Goal: Contribute content: Add original content to the website for others to see

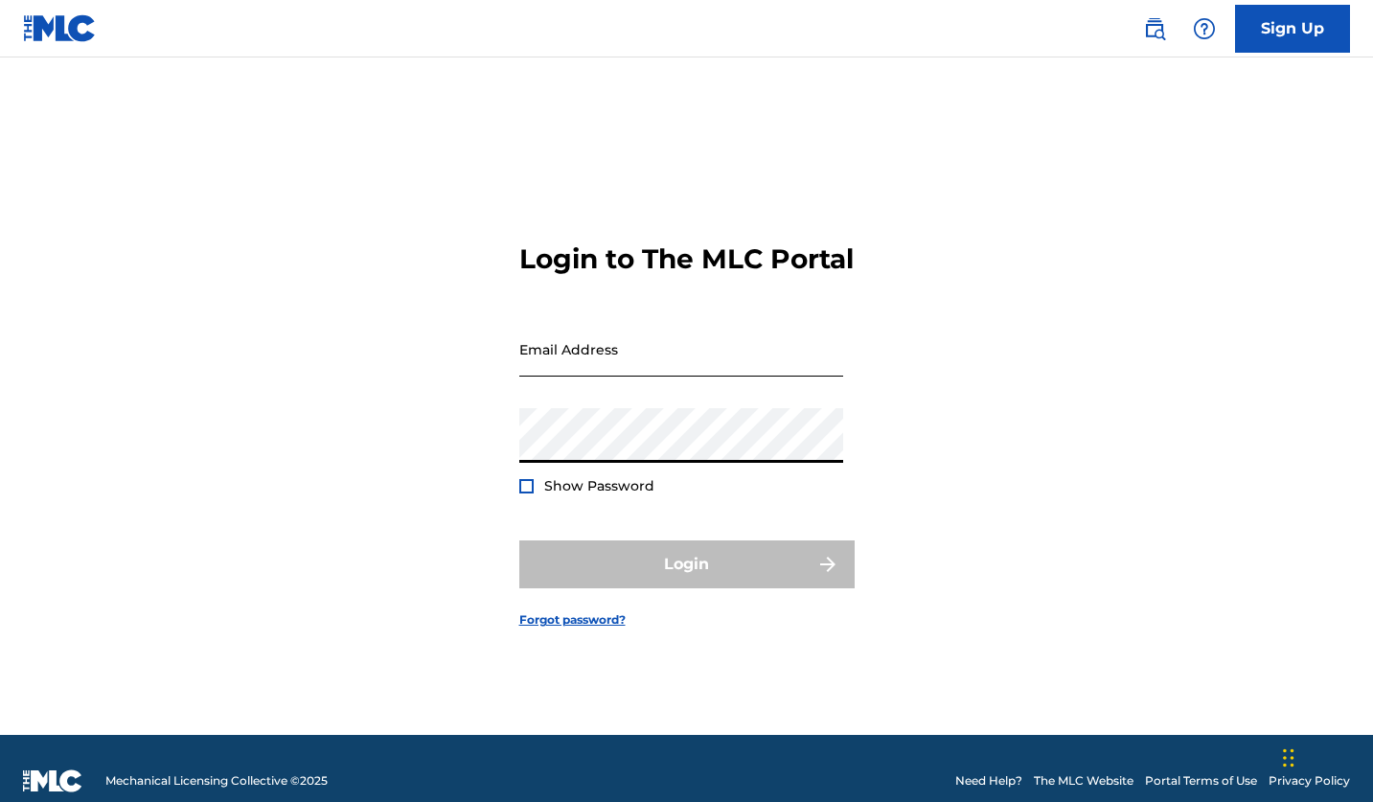
click at [676, 358] on input "Email Address" at bounding box center [681, 349] width 324 height 55
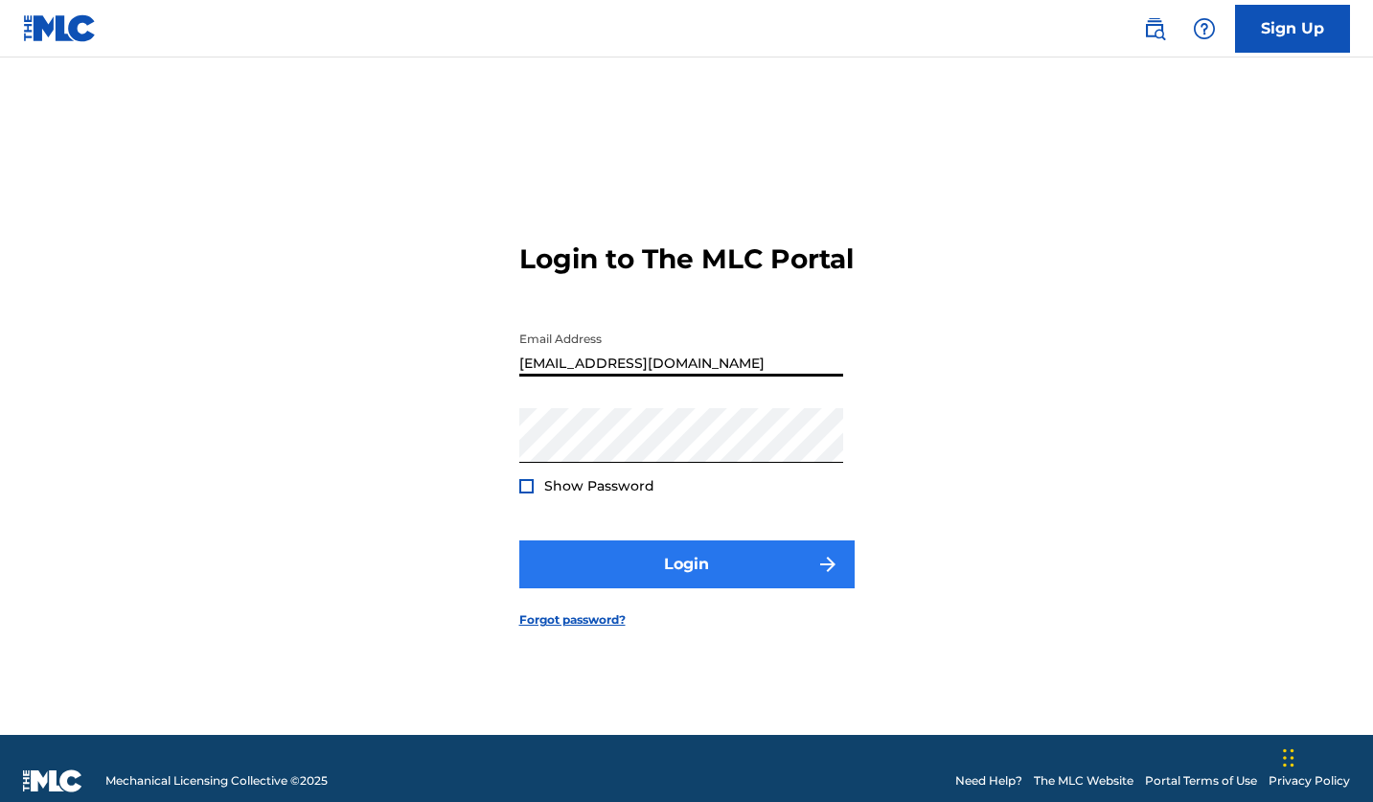
type input "[EMAIL_ADDRESS][DOMAIN_NAME]"
click at [679, 588] on button "Login" at bounding box center [686, 565] width 335 height 48
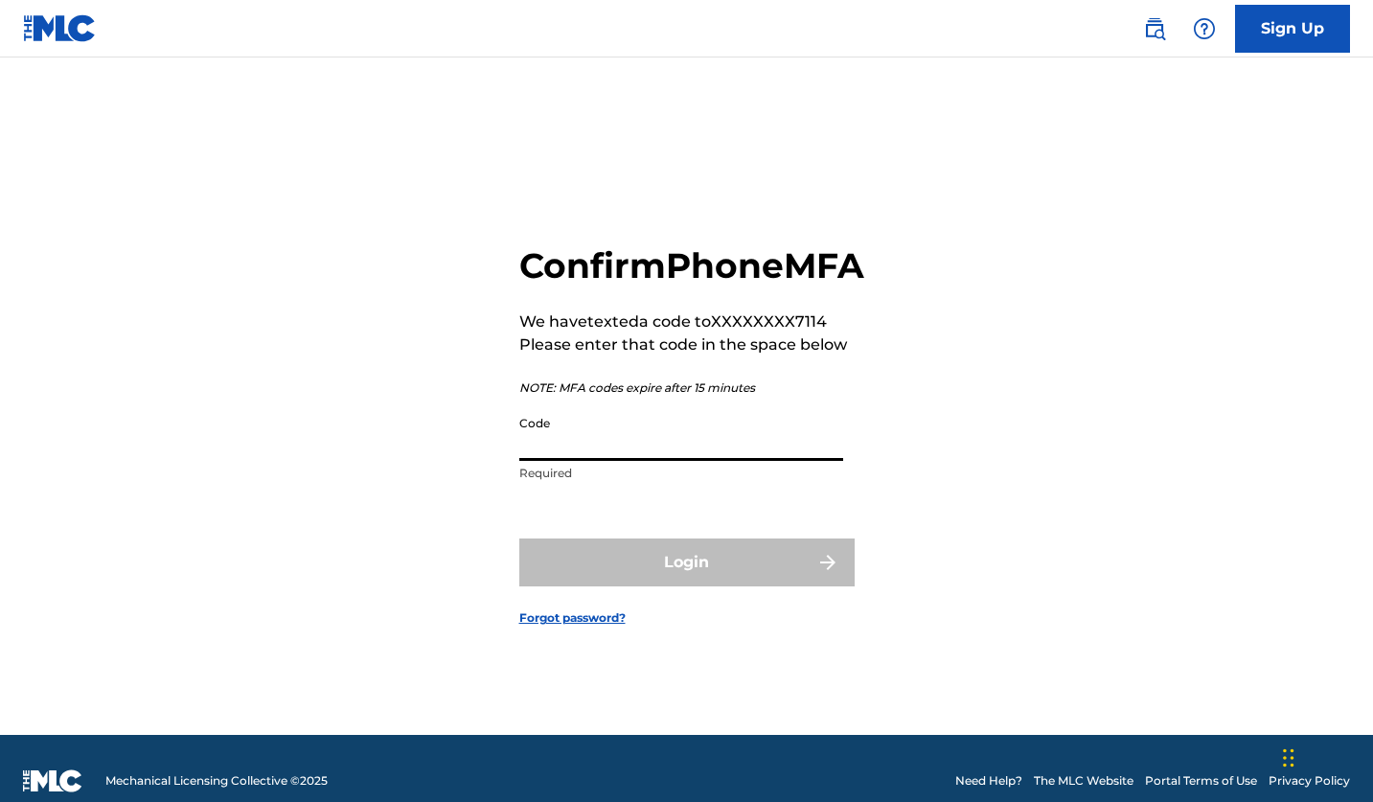
click at [656, 460] on input "Code" at bounding box center [681, 433] width 324 height 55
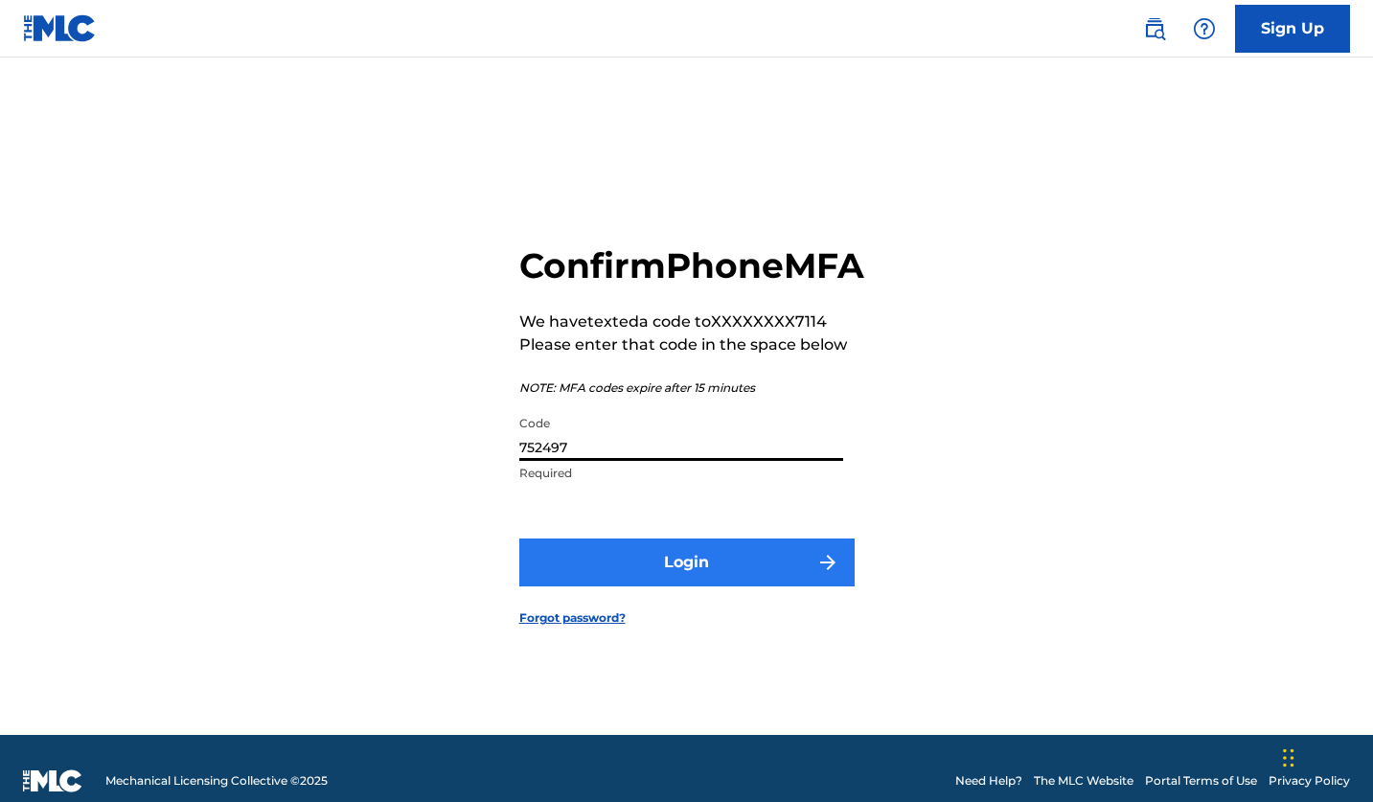
type input "752497"
click at [733, 587] on button "Login" at bounding box center [686, 563] width 335 height 48
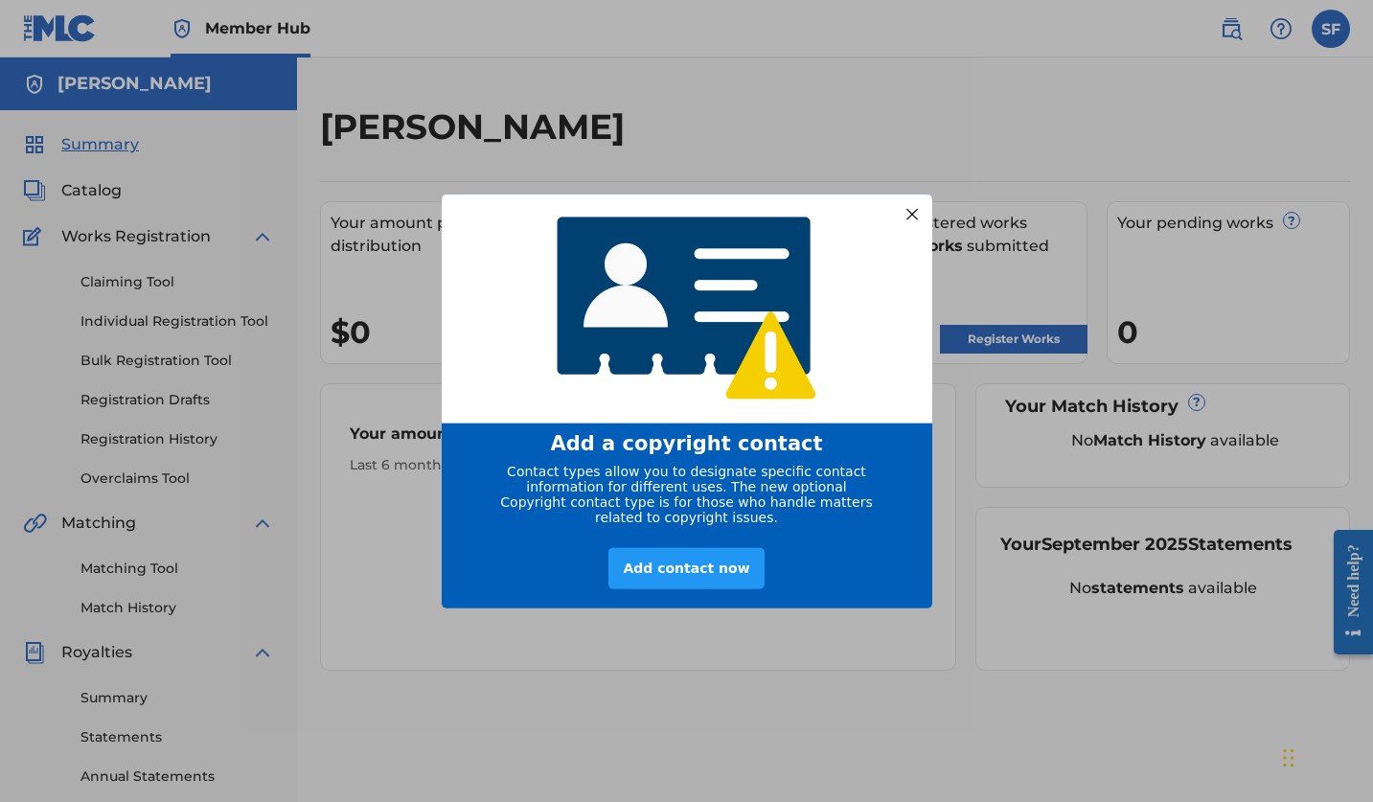
click at [911, 210] on div at bounding box center [911, 213] width 25 height 25
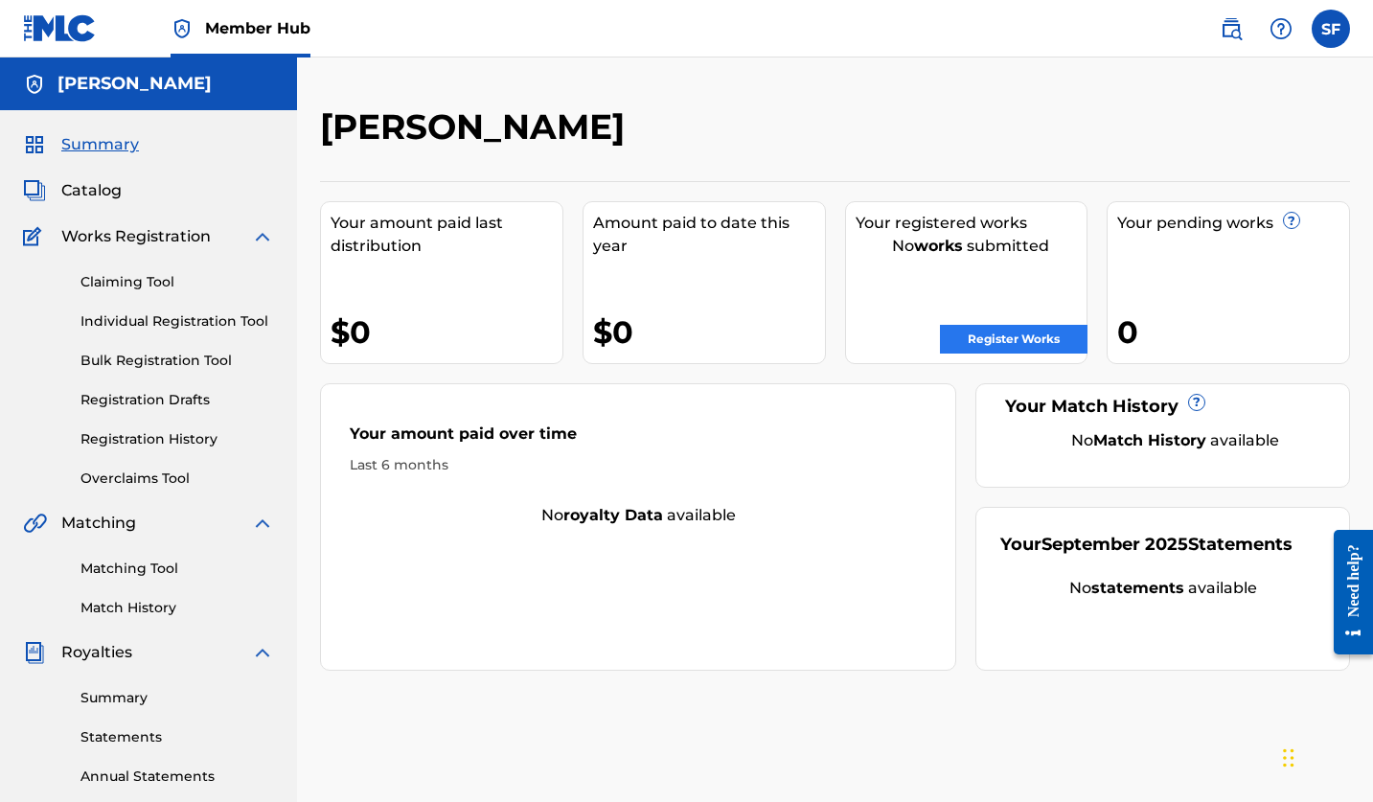
click at [1016, 342] on link "Register Works" at bounding box center [1014, 339] width 148 height 29
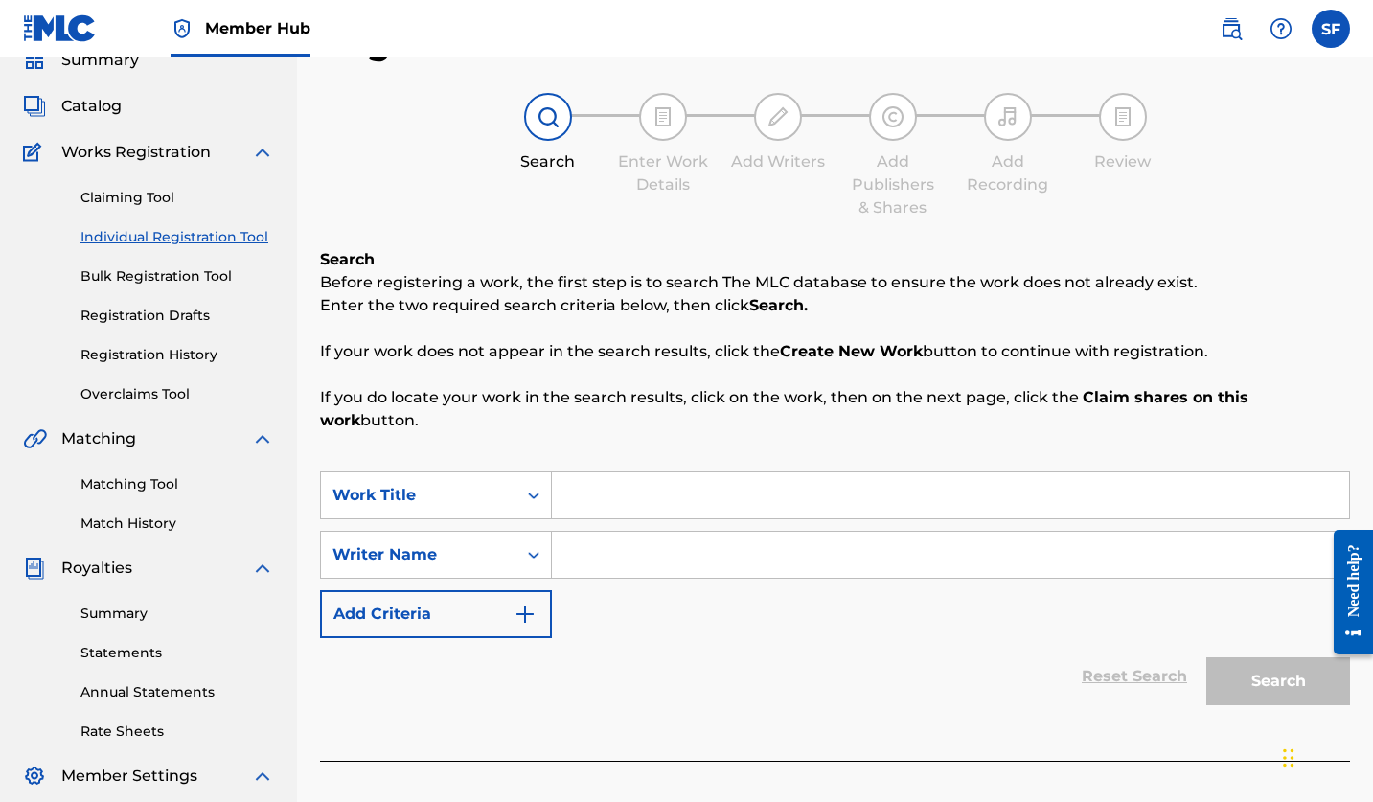
scroll to position [131, 0]
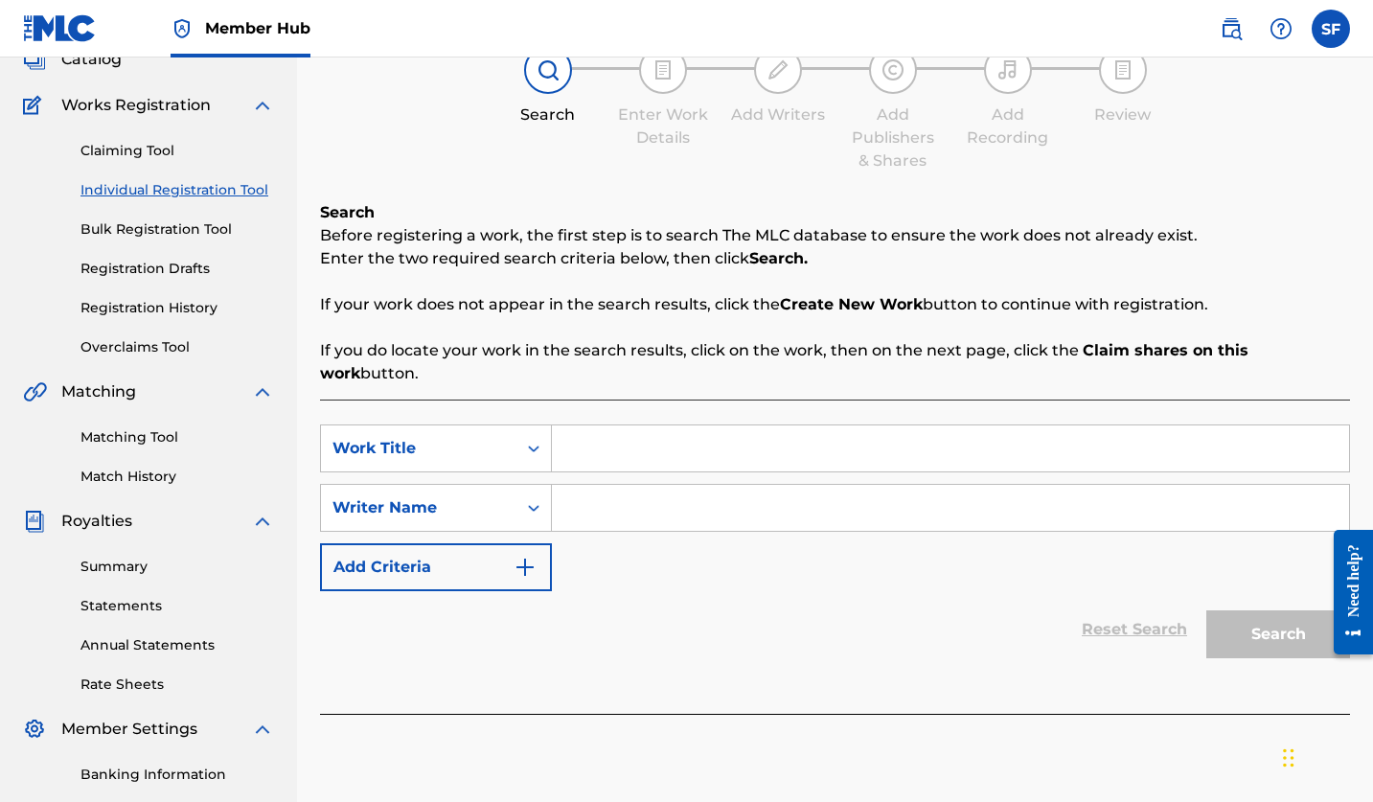
click at [630, 427] on input "Search Form" at bounding box center [950, 449] width 797 height 46
type input "Bad Romantic"
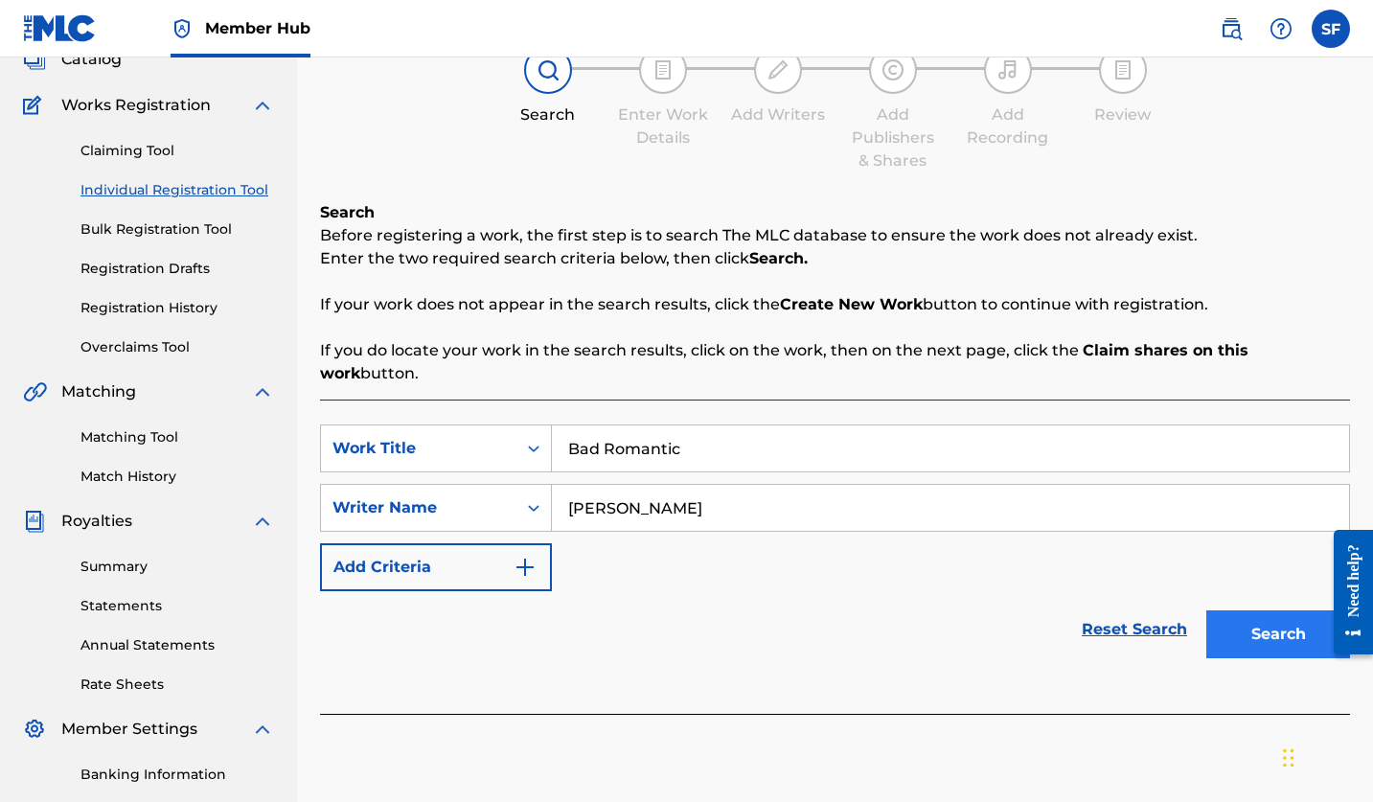
type input "[PERSON_NAME]"
click at [1252, 612] on button "Search" at bounding box center [1279, 635] width 144 height 48
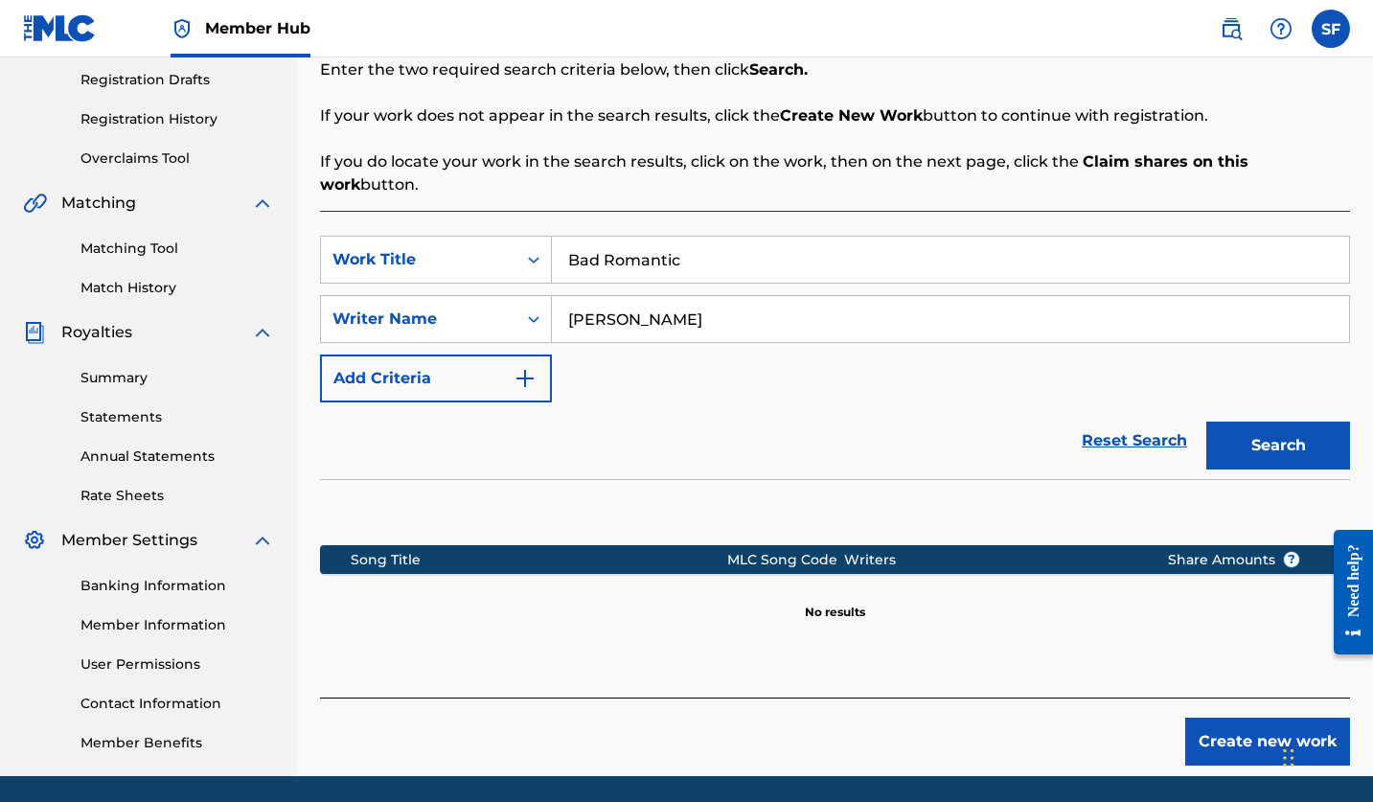
scroll to position [321, 0]
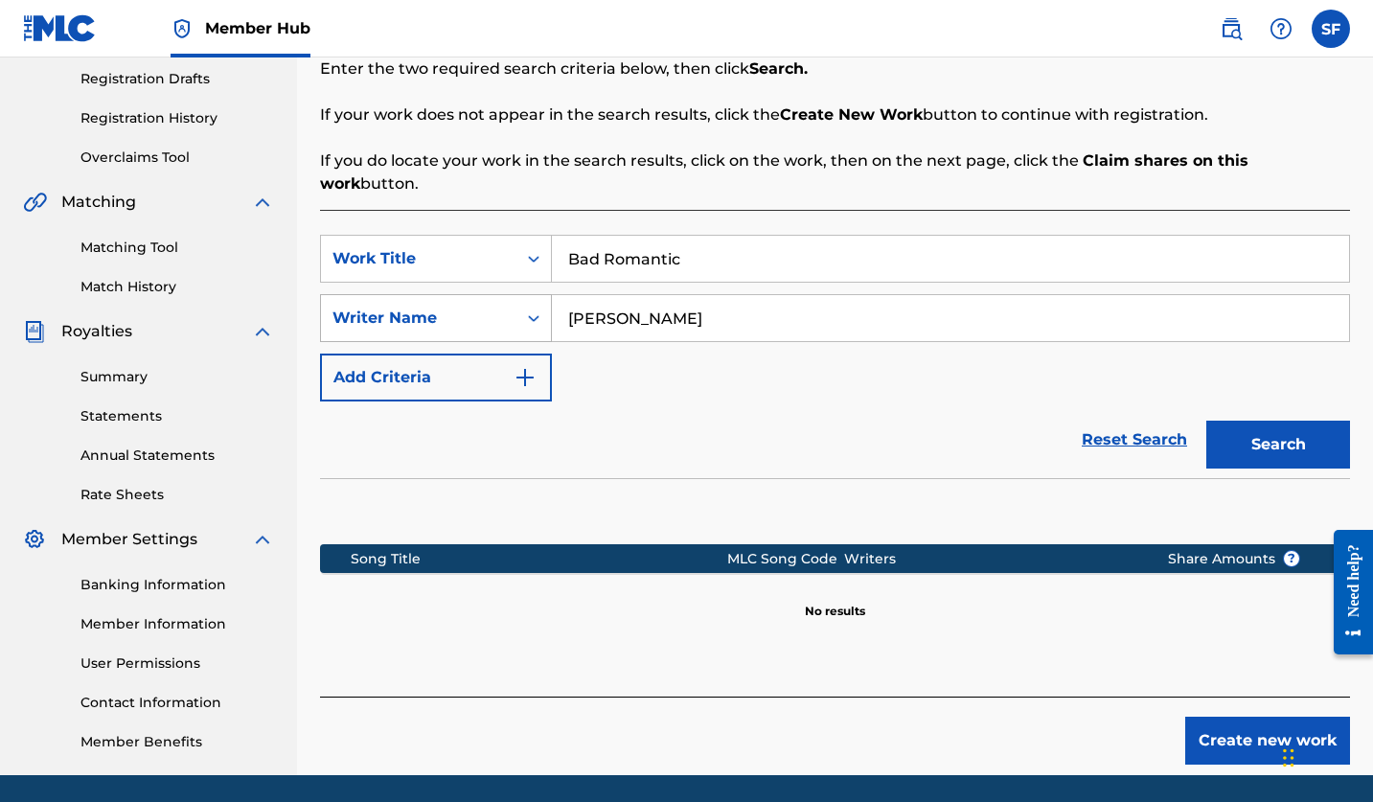
click at [533, 309] on icon "Search Form" at bounding box center [533, 318] width 19 height 19
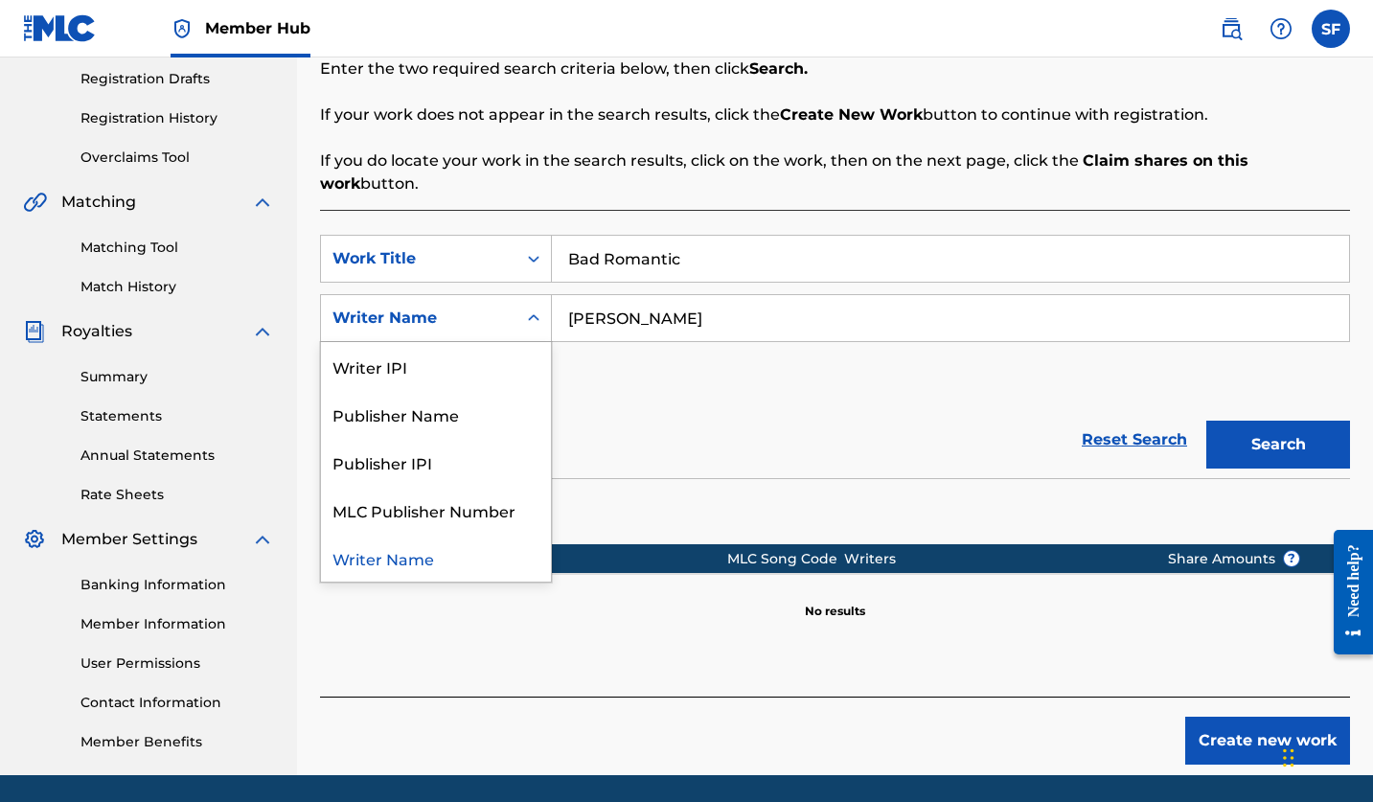
click at [749, 339] on div "SearchWithCriteria089d7df4-90b1-4bb6-baa3-2a2d5c118eee Work Title Bad Romantic …" at bounding box center [835, 318] width 1030 height 167
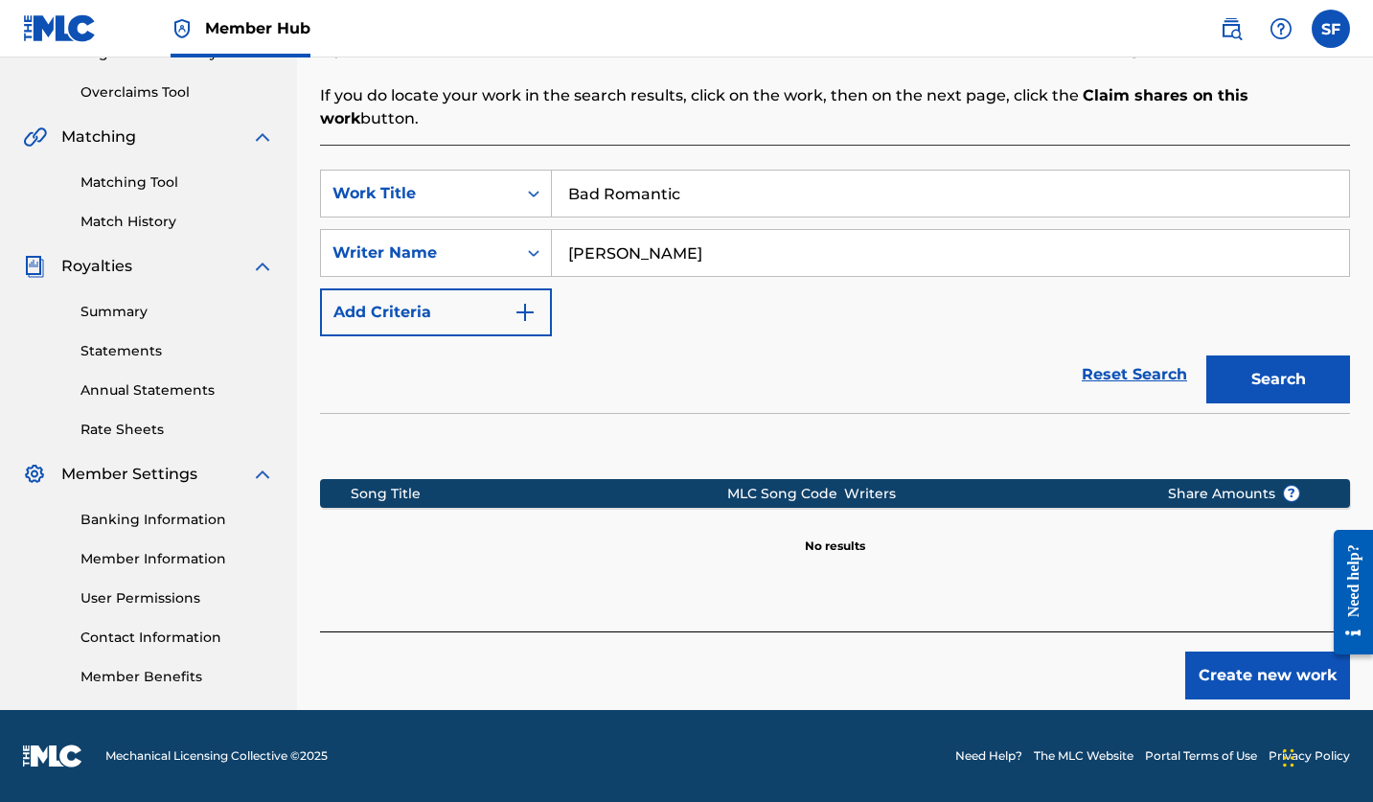
scroll to position [386, 0]
click at [1294, 660] on button "Create new work" at bounding box center [1268, 676] width 165 height 48
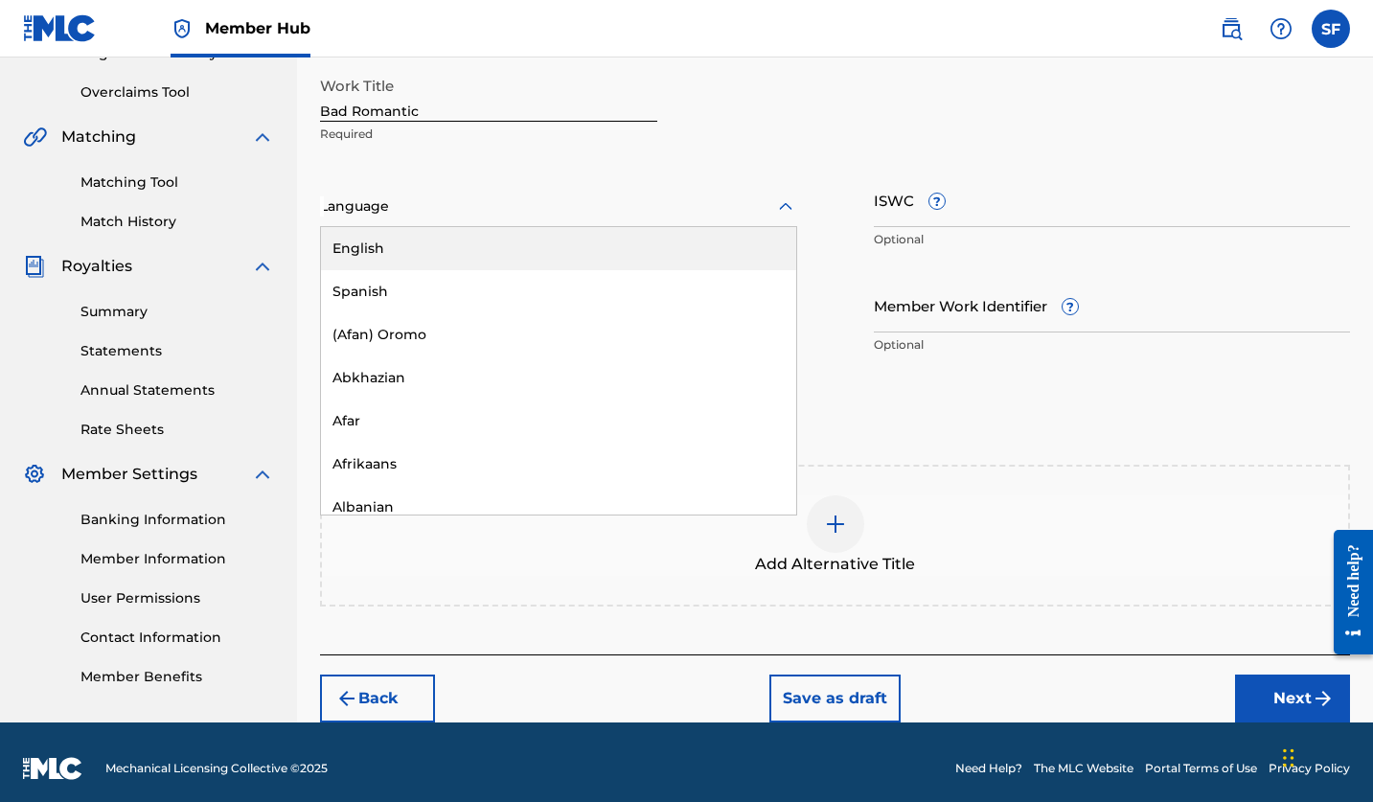
click at [517, 210] on div at bounding box center [558, 207] width 477 height 24
click at [511, 259] on div "English" at bounding box center [558, 248] width 475 height 43
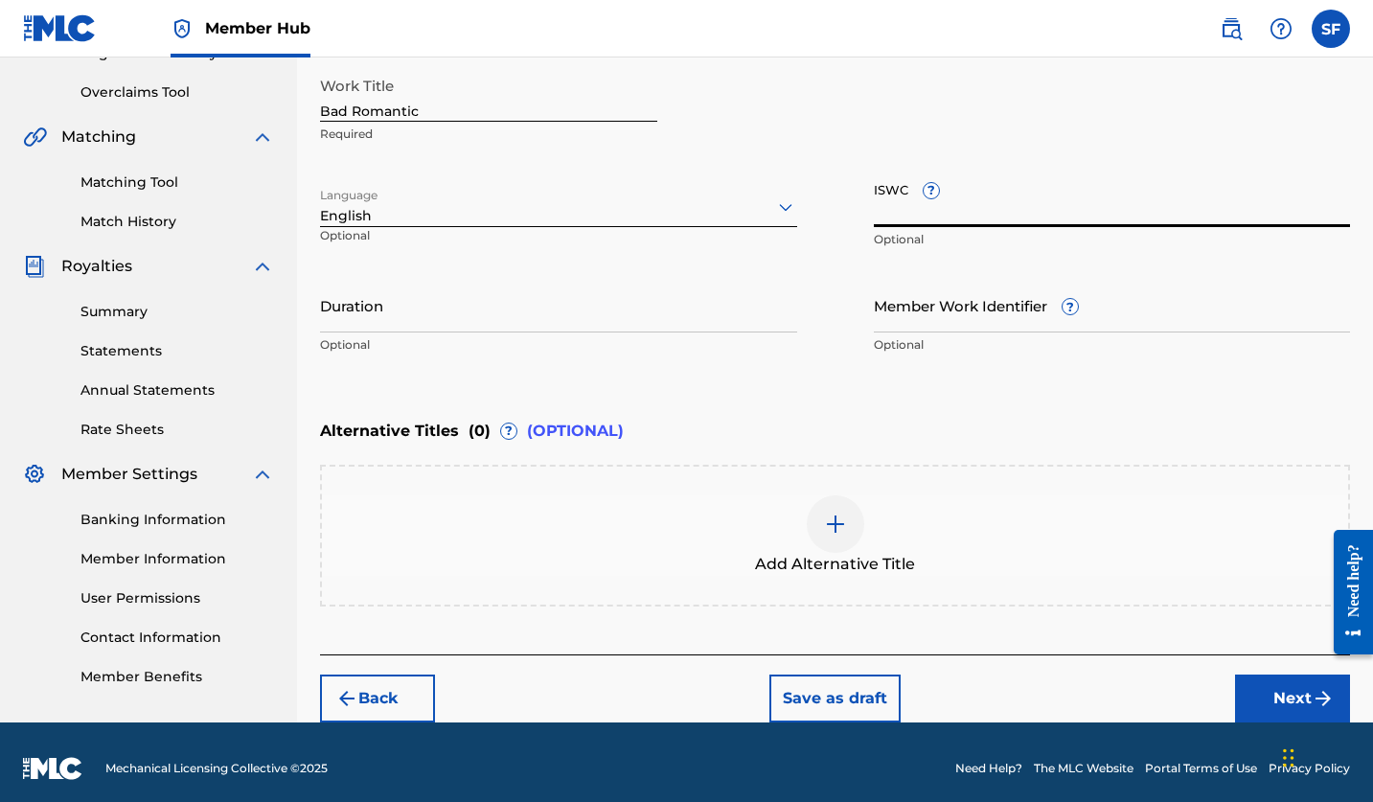
click at [1013, 198] on input "ISWC ?" at bounding box center [1112, 200] width 477 height 55
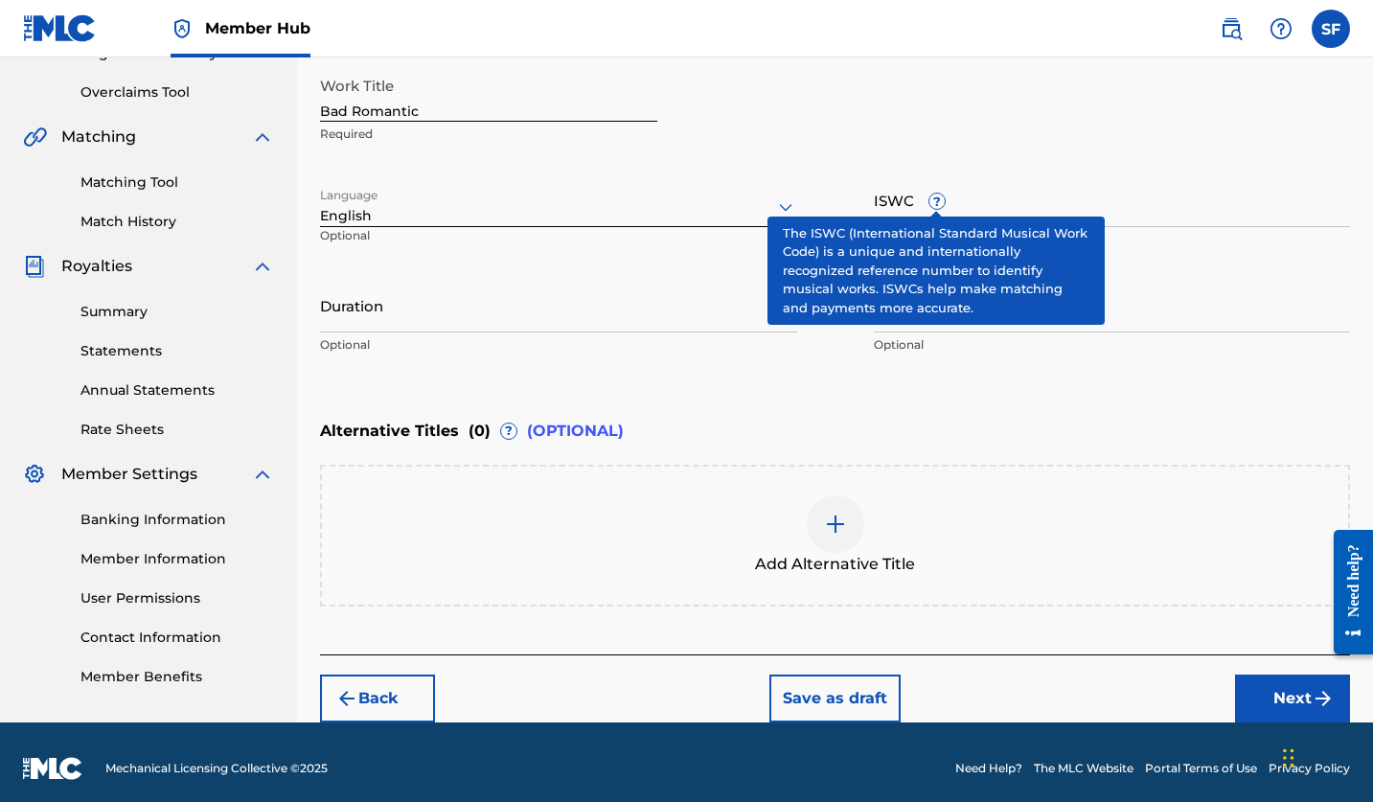
click at [936, 194] on span "?" at bounding box center [937, 201] width 15 height 15
click at [936, 191] on input "ISWC ?" at bounding box center [1112, 200] width 477 height 55
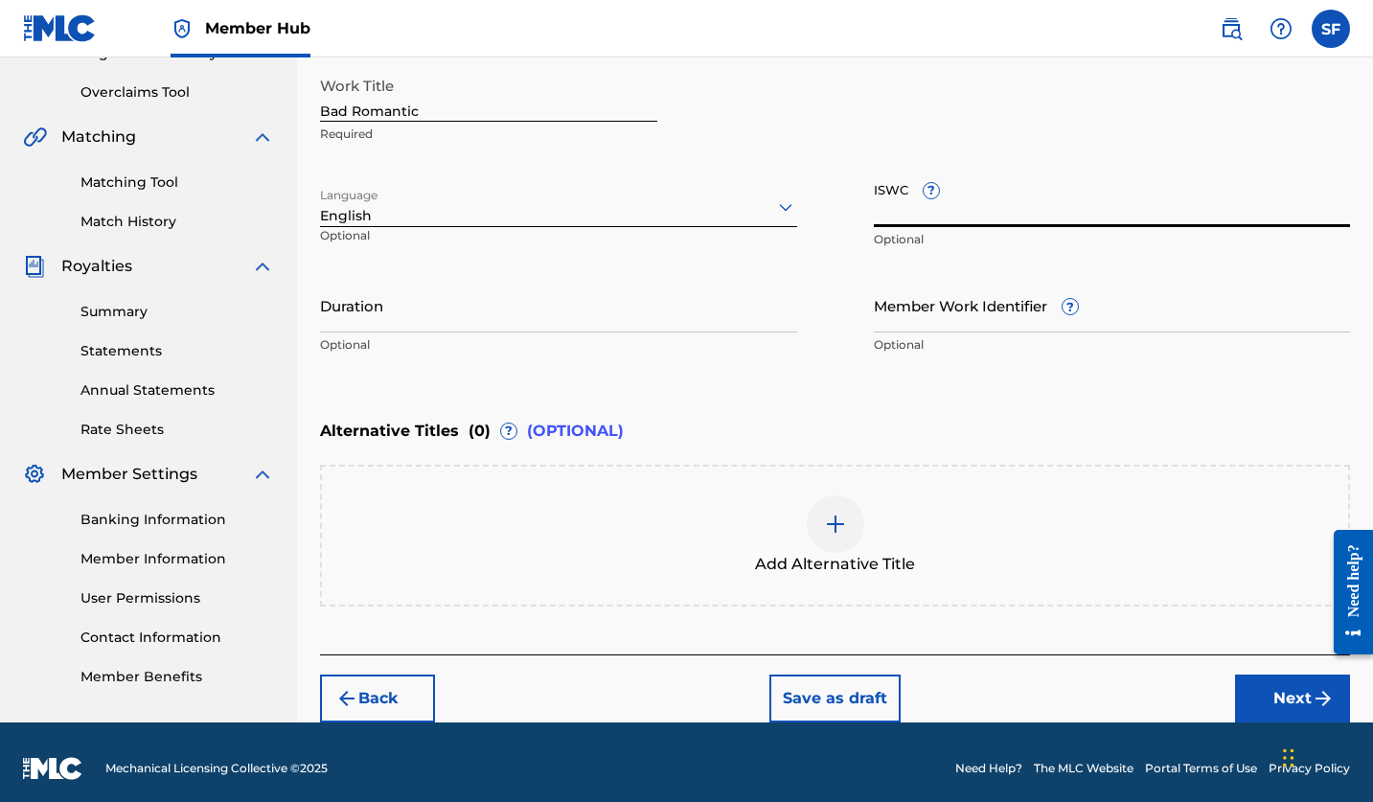
click at [1026, 122] on div "Work Title Bad Romantic Required" at bounding box center [835, 110] width 1030 height 86
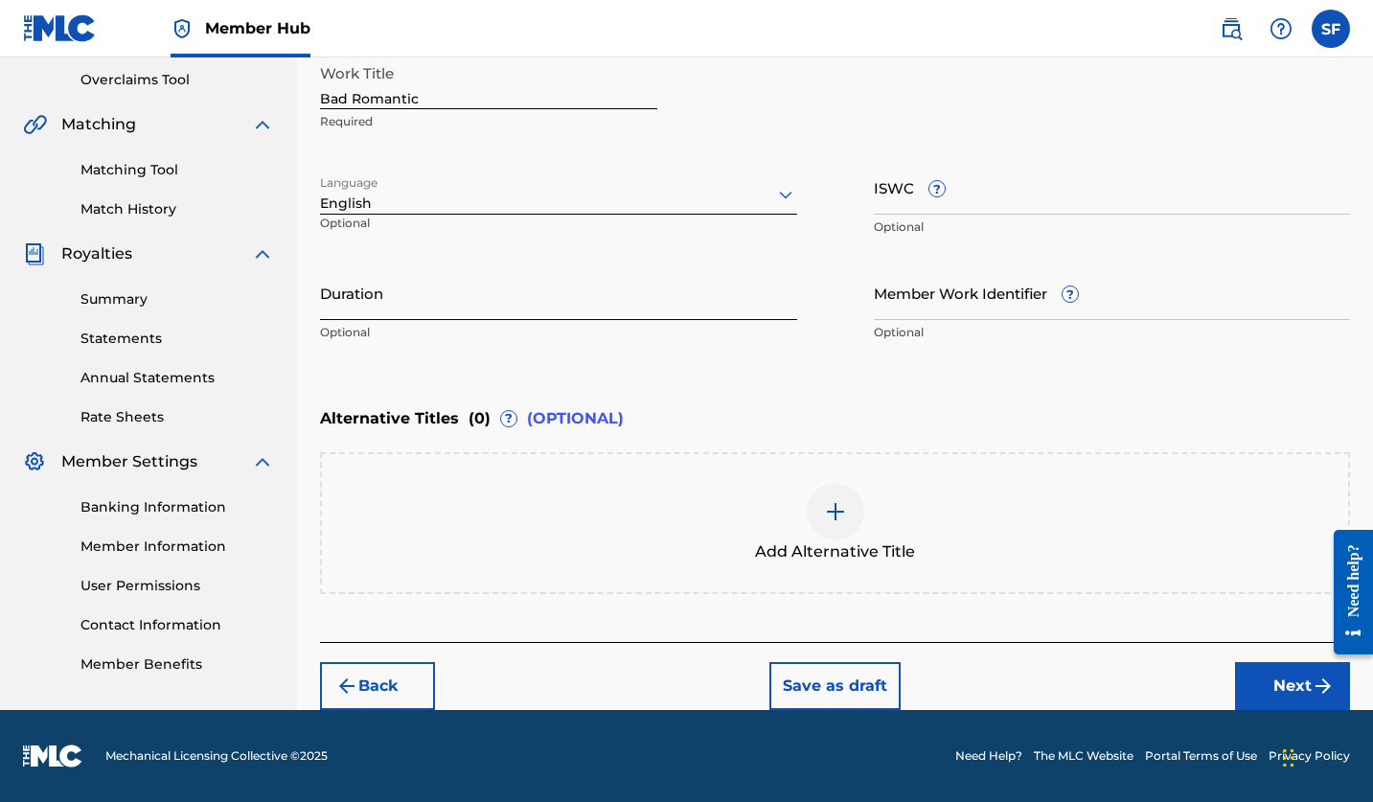
scroll to position [399, 0]
click at [402, 303] on input "Duration" at bounding box center [558, 292] width 477 height 55
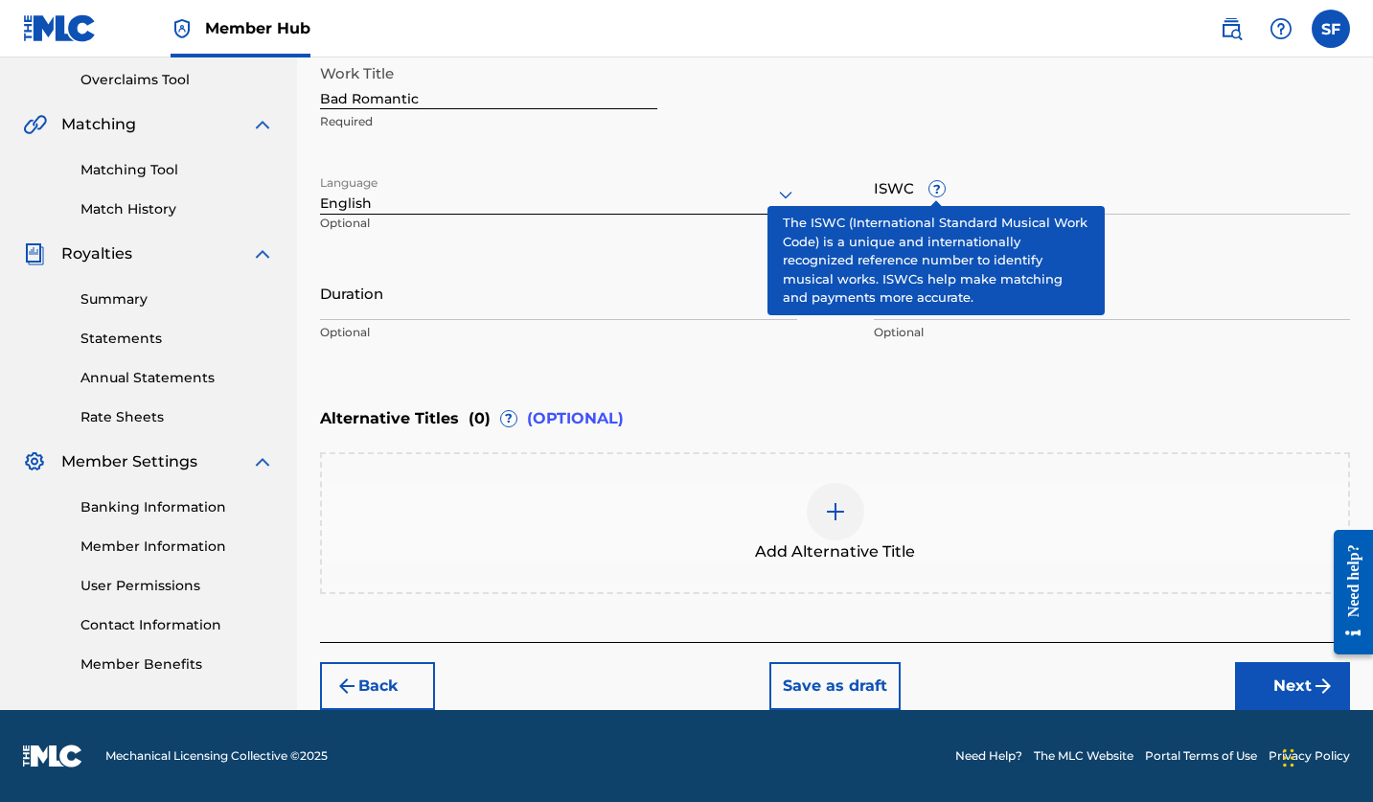
click at [934, 192] on span "?" at bounding box center [937, 188] width 15 height 15
click at [934, 192] on input "ISWC ?" at bounding box center [1112, 187] width 477 height 55
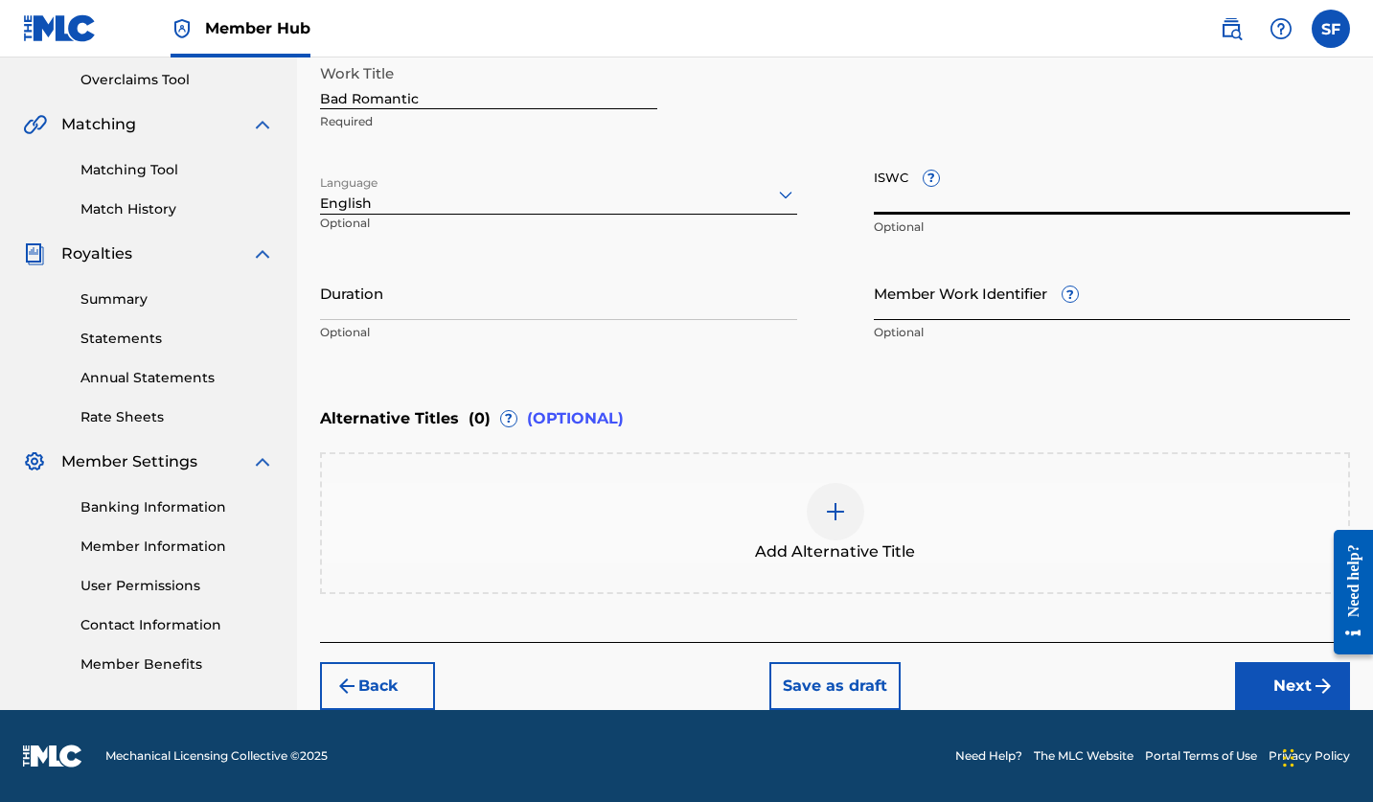
click at [999, 298] on input "Member Work Identifier ?" at bounding box center [1112, 292] width 477 height 55
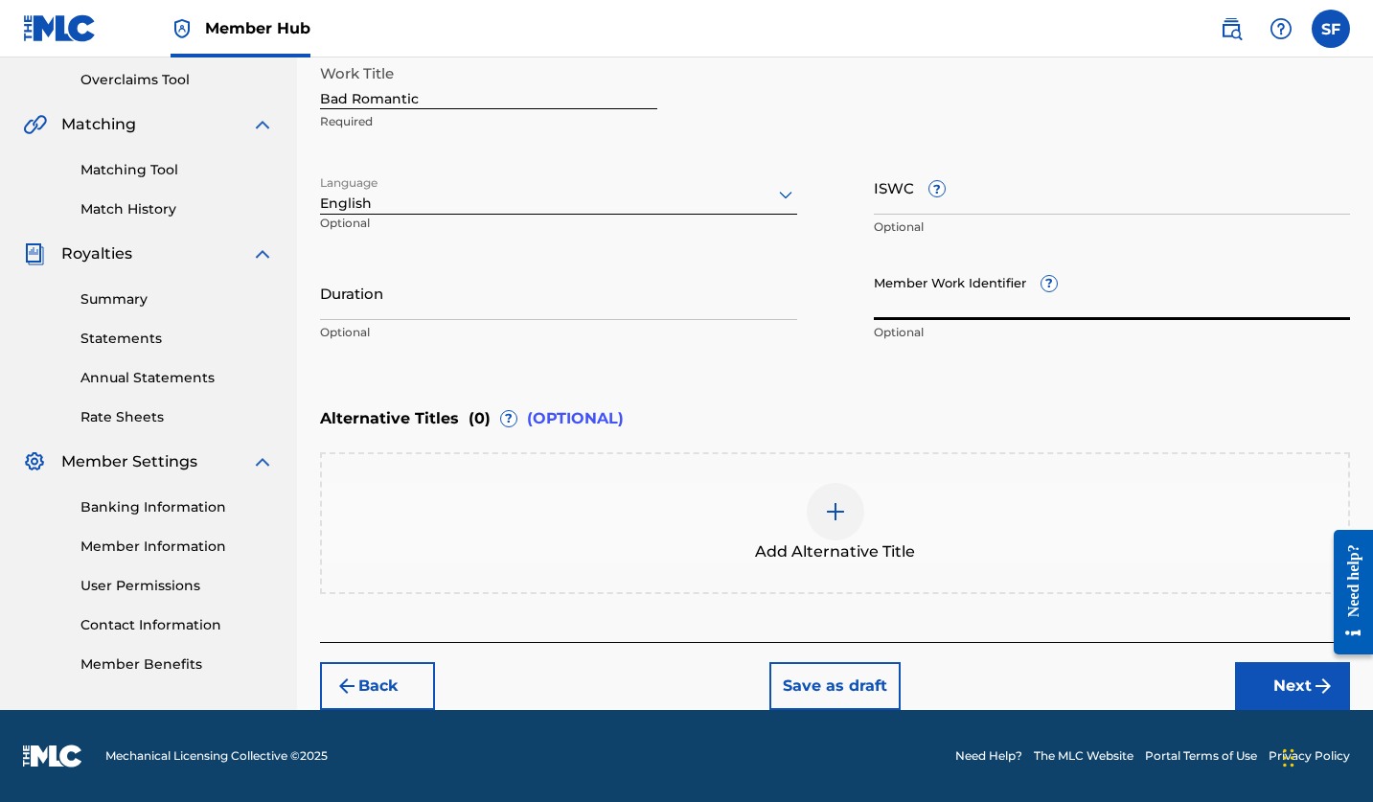
click at [1182, 249] on div "Work Title Bad Romantic Required Language English Optional ISWC ? Optional Dura…" at bounding box center [835, 203] width 1030 height 297
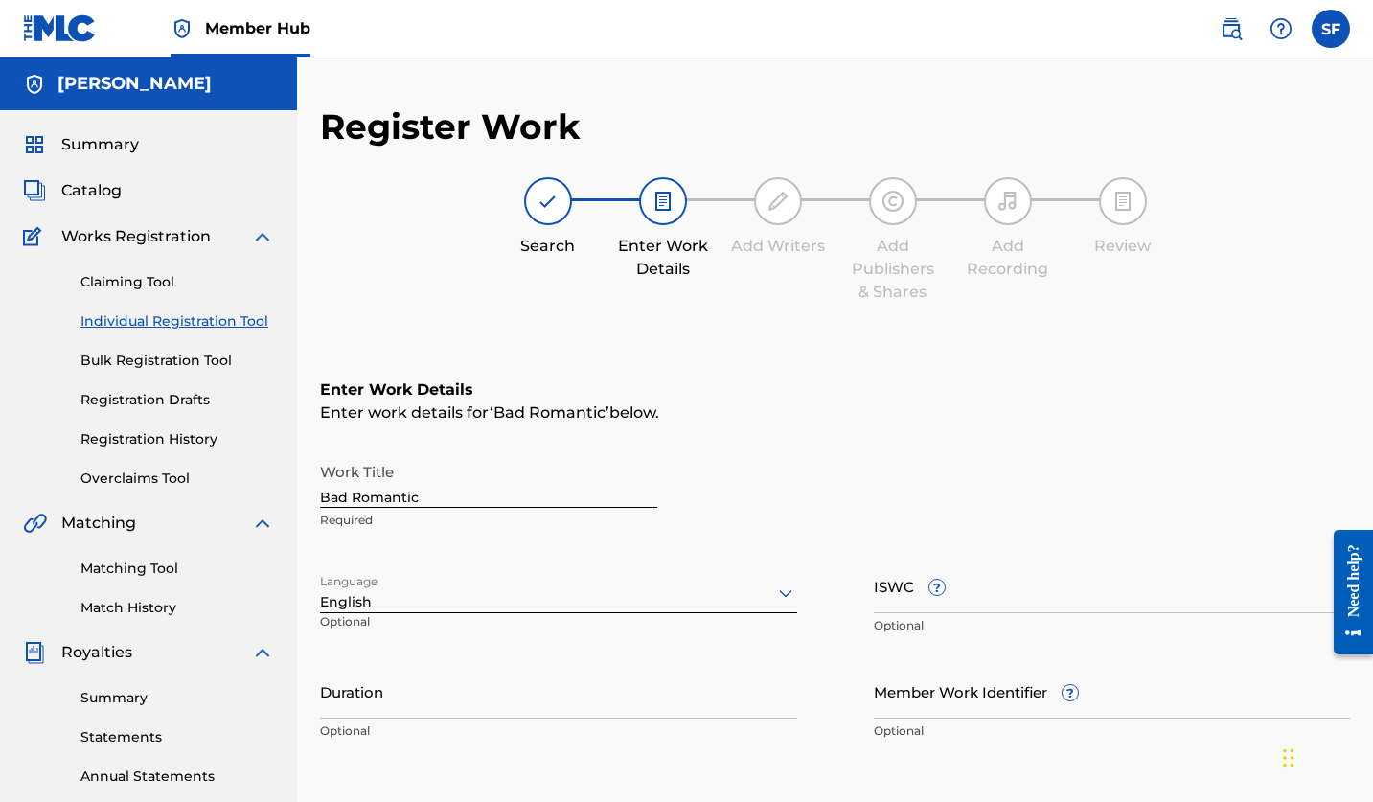
scroll to position [0, 0]
click at [190, 357] on link "Bulk Registration Tool" at bounding box center [178, 361] width 194 height 20
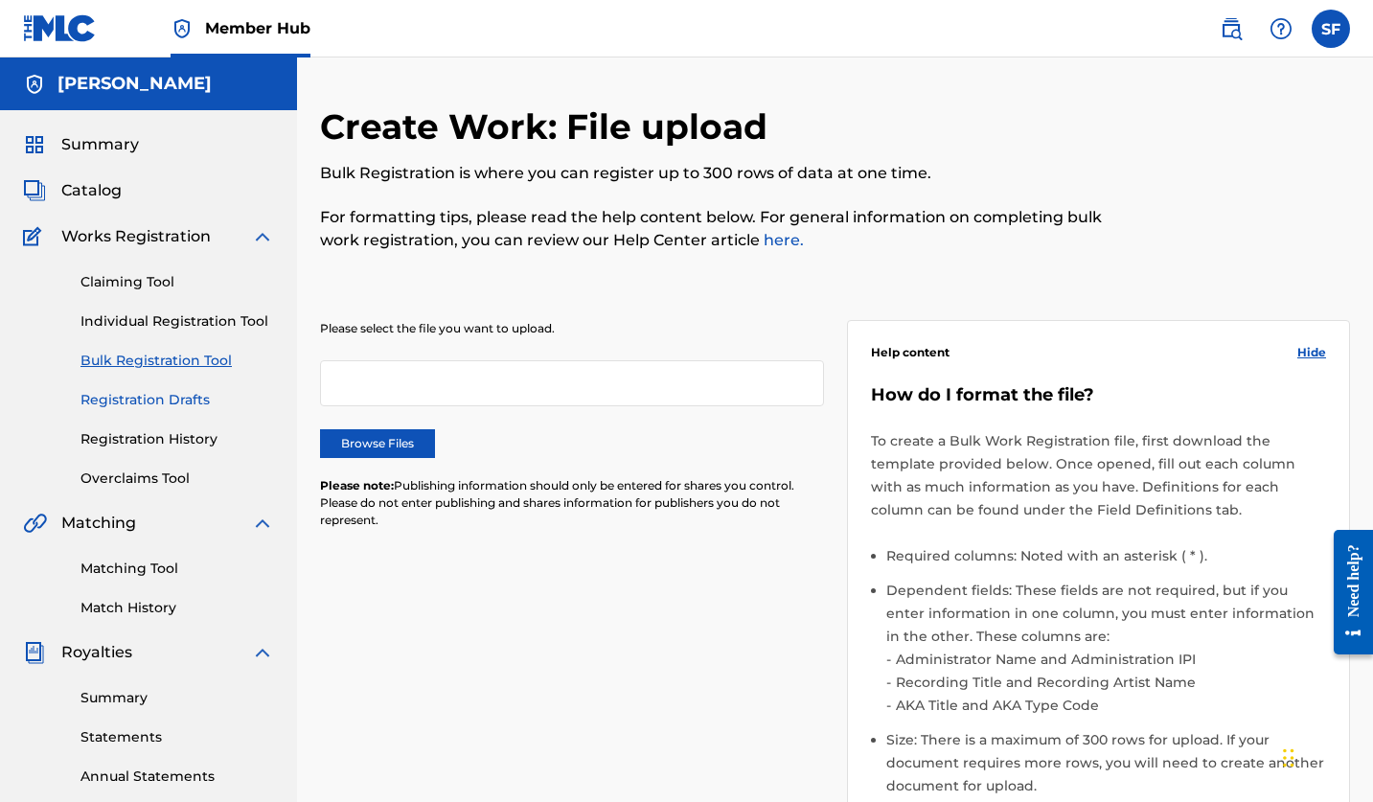
click at [187, 404] on link "Registration Drafts" at bounding box center [178, 400] width 194 height 20
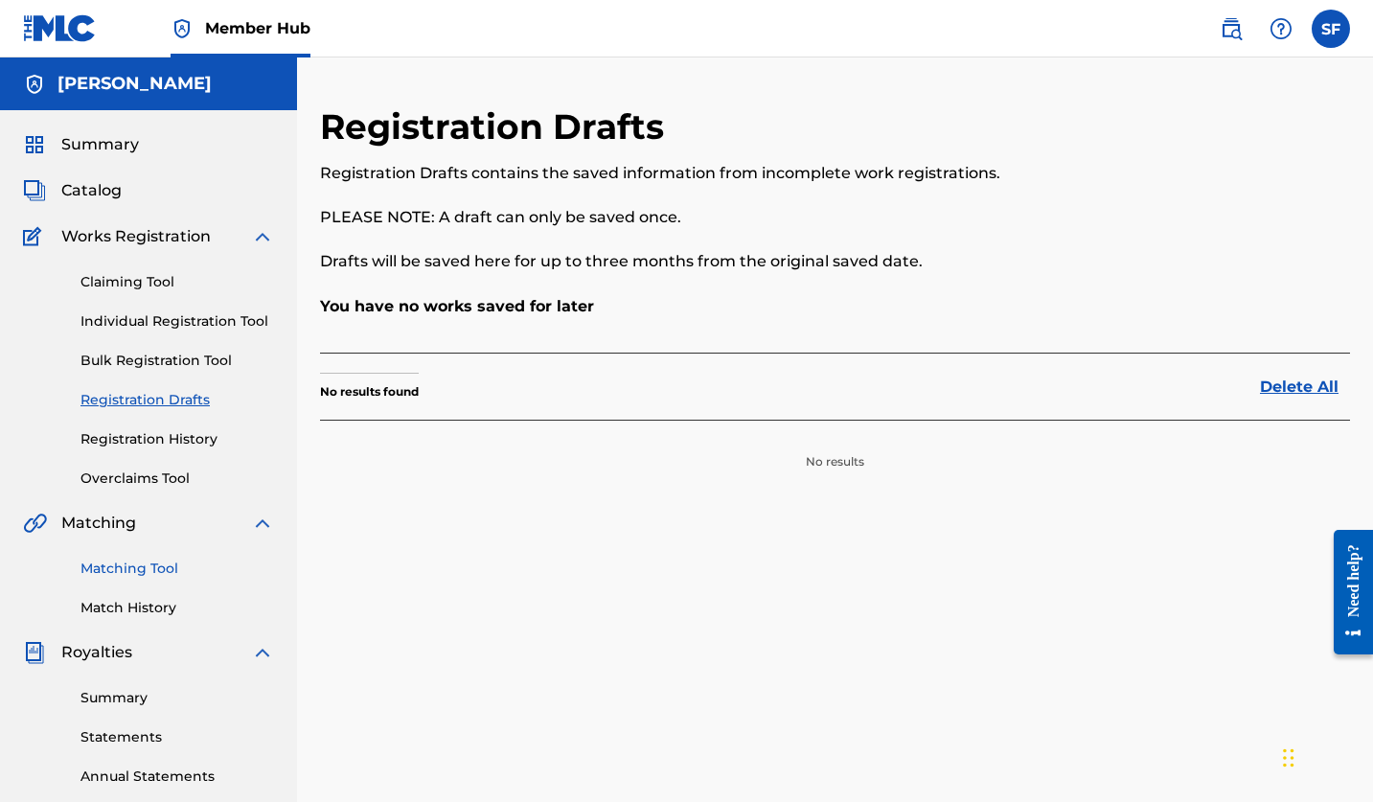
click at [142, 562] on link "Matching Tool" at bounding box center [178, 569] width 194 height 20
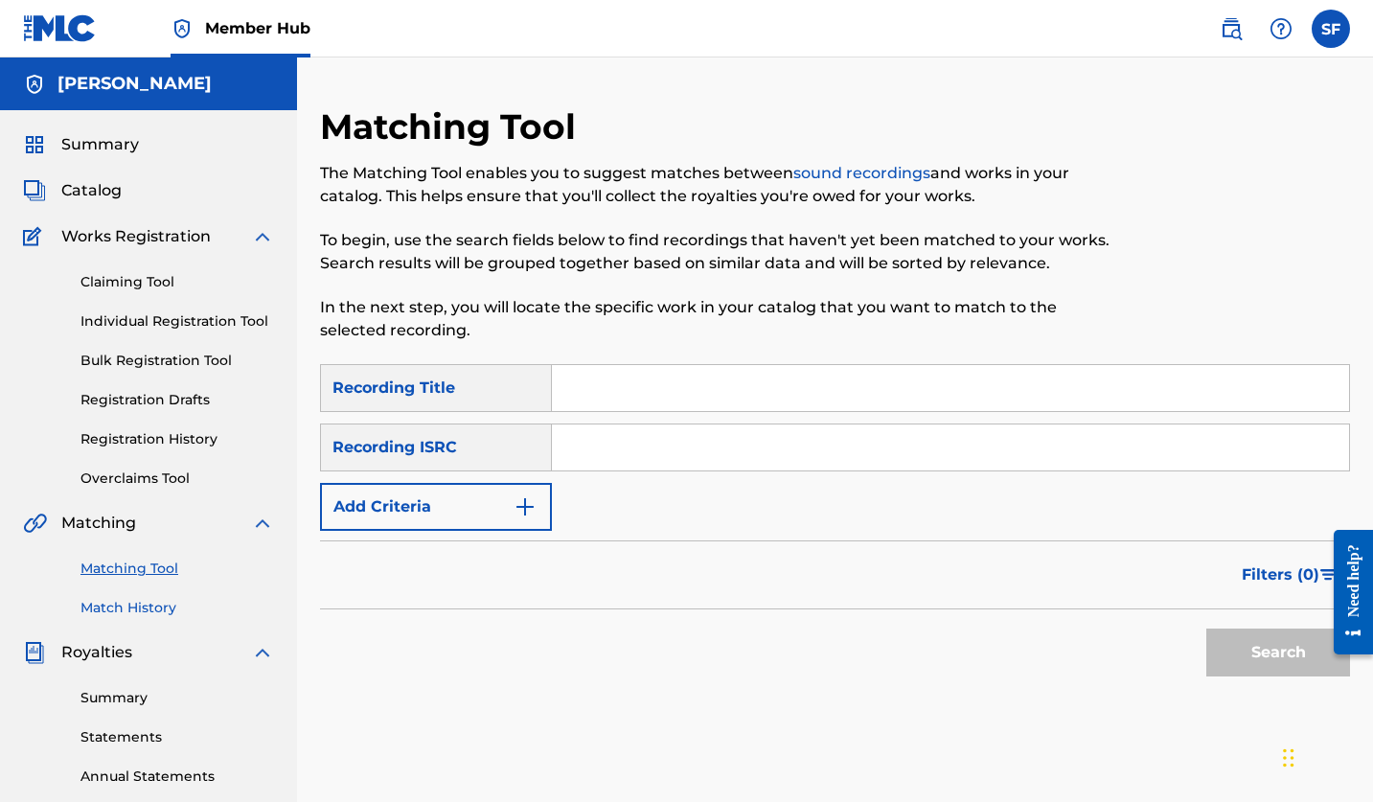
click at [157, 606] on link "Match History" at bounding box center [178, 608] width 194 height 20
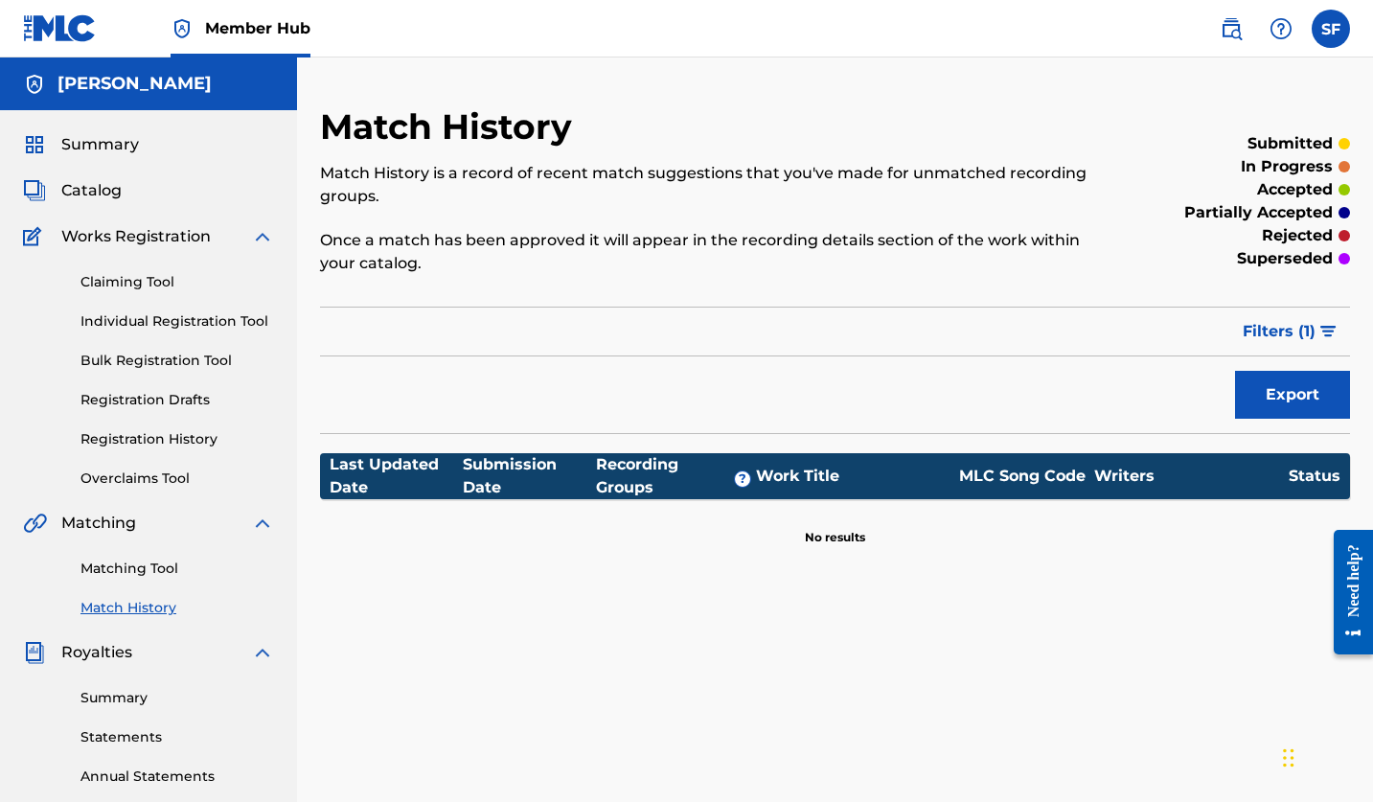
click at [756, 69] on div "Match History Match History is a record of recent match suggestions that you've…" at bounding box center [835, 577] width 1076 height 1039
